Goal: Find contact information: Find contact information

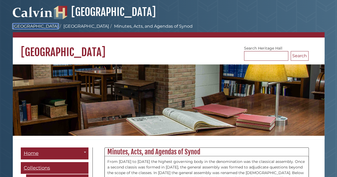
click at [26, 27] on link "[GEOGRAPHIC_DATA]" at bounding box center [36, 26] width 46 height 5
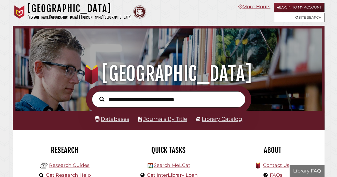
scroll to position [101, 304]
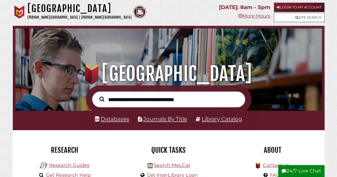
click at [129, 96] on input "text" at bounding box center [169, 100] width 154 height 16
paste input "**********"
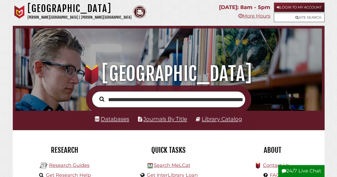
scroll to position [0, 108]
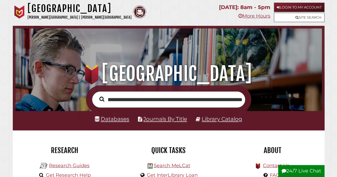
type input "**********"
click at [97, 96] on button "Search" at bounding box center [102, 100] width 10 height 8
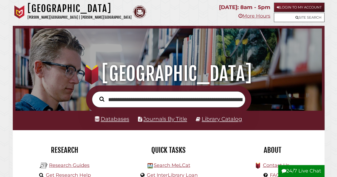
scroll to position [101, 304]
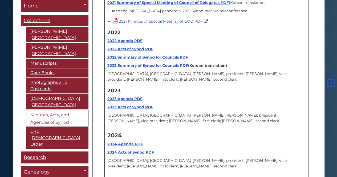
scroll to position [6662, 0]
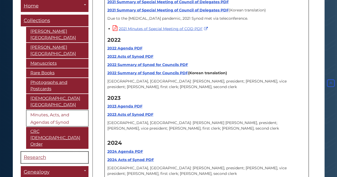
click at [32, 155] on span "Research" at bounding box center [35, 158] width 22 height 6
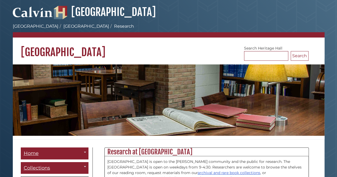
scroll to position [107, 0]
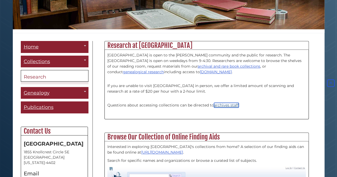
click at [227, 106] on link "archives staff" at bounding box center [226, 105] width 25 height 5
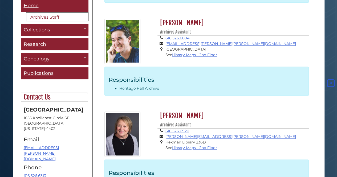
scroll to position [389, 0]
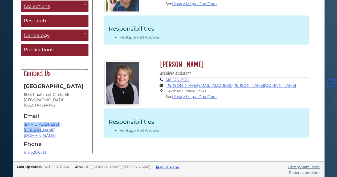
drag, startPoint x: 72, startPoint y: 122, endPoint x: 22, endPoint y: 124, distance: 49.6
click at [22, 124] on div "[GEOGRAPHIC_DATA] [STREET_ADDRESS][US_STATE] Email [EMAIL_ADDRESS][PERSON_NAME]…" at bounding box center [54, 128] width 67 height 100
copy link "[EMAIL_ADDRESS][PERSON_NAME][DOMAIN_NAME]"
